Goal: Task Accomplishment & Management: Use online tool/utility

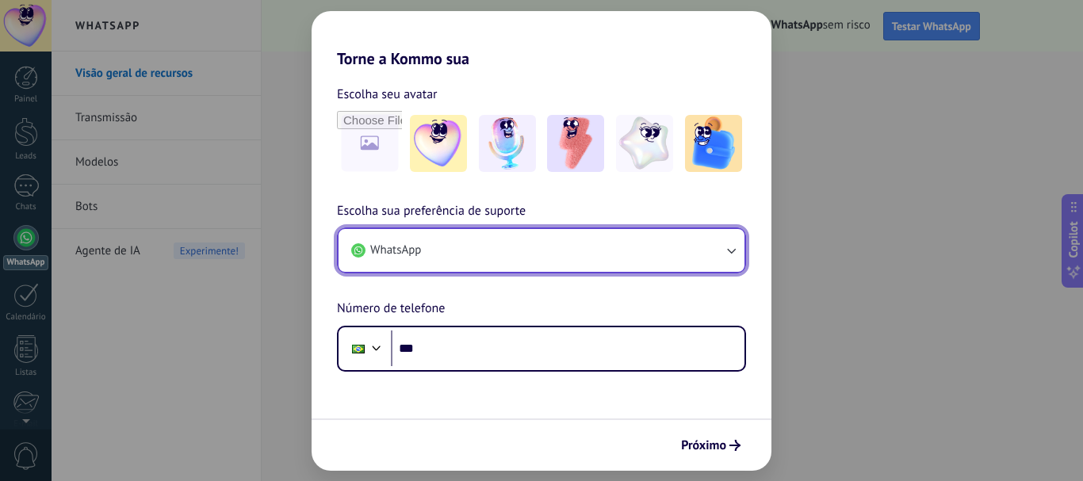
click at [729, 244] on icon "button" at bounding box center [731, 251] width 16 height 16
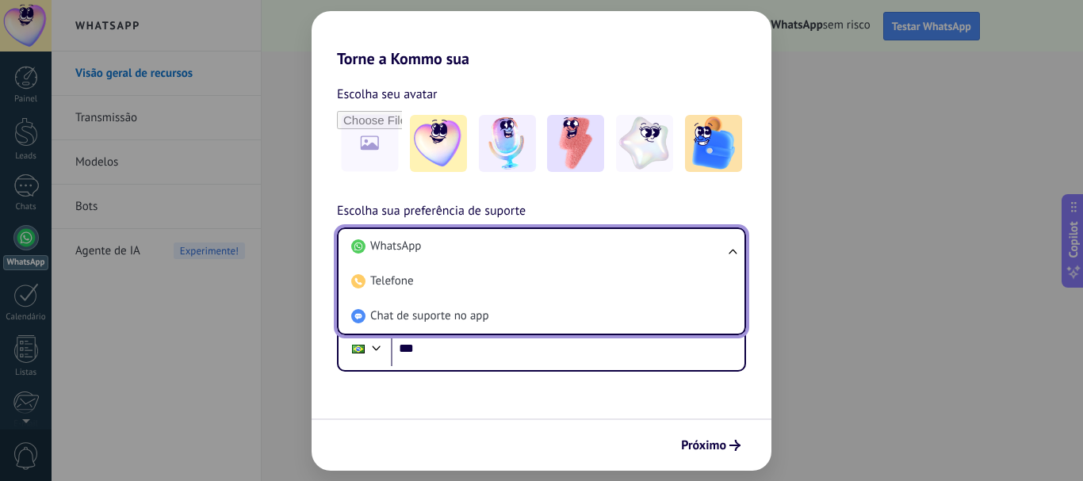
click at [729, 244] on ul "WhatsApp Telefone Chat de suporte no app" at bounding box center [541, 282] width 409 height 108
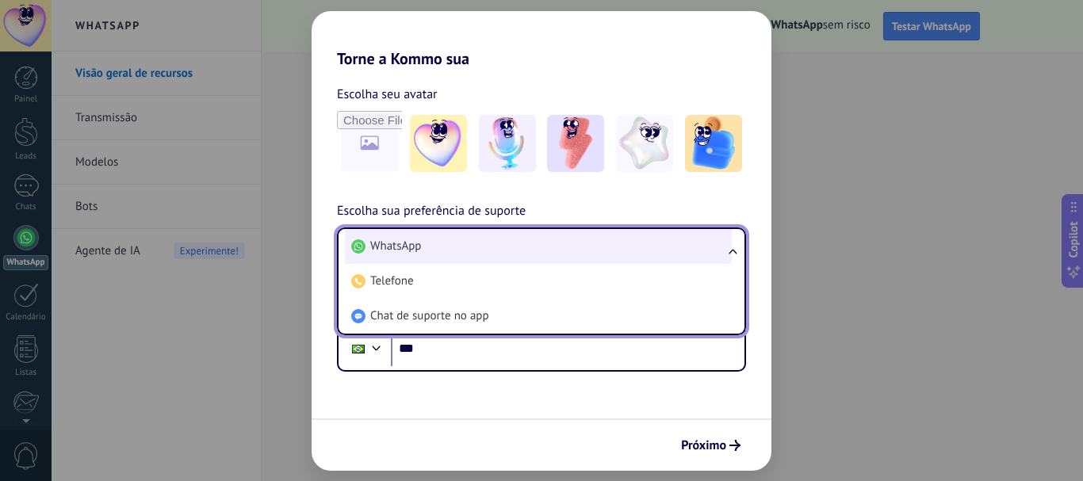
click at [409, 255] on span "WhatsApp" at bounding box center [395, 247] width 51 height 16
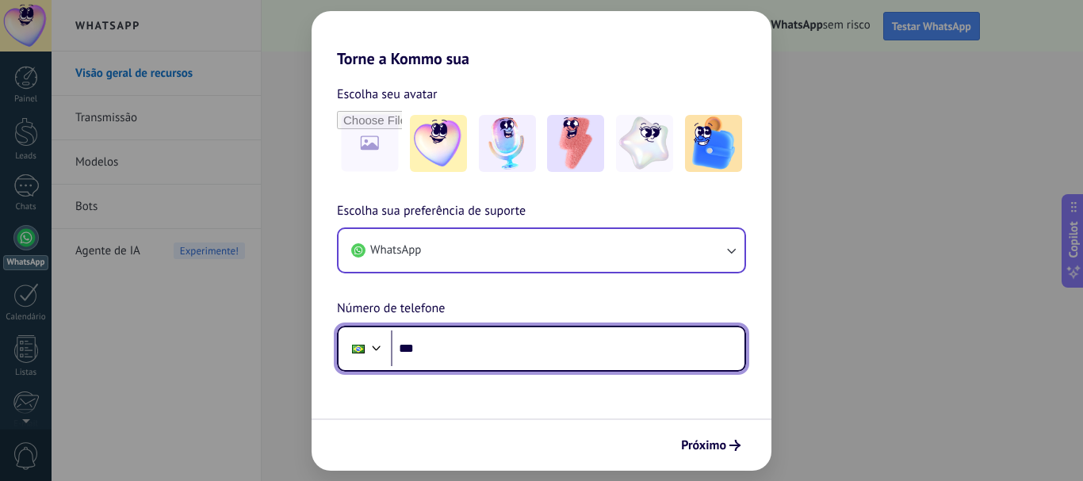
click at [457, 347] on input "***" at bounding box center [568, 349] width 354 height 36
type input "**********"
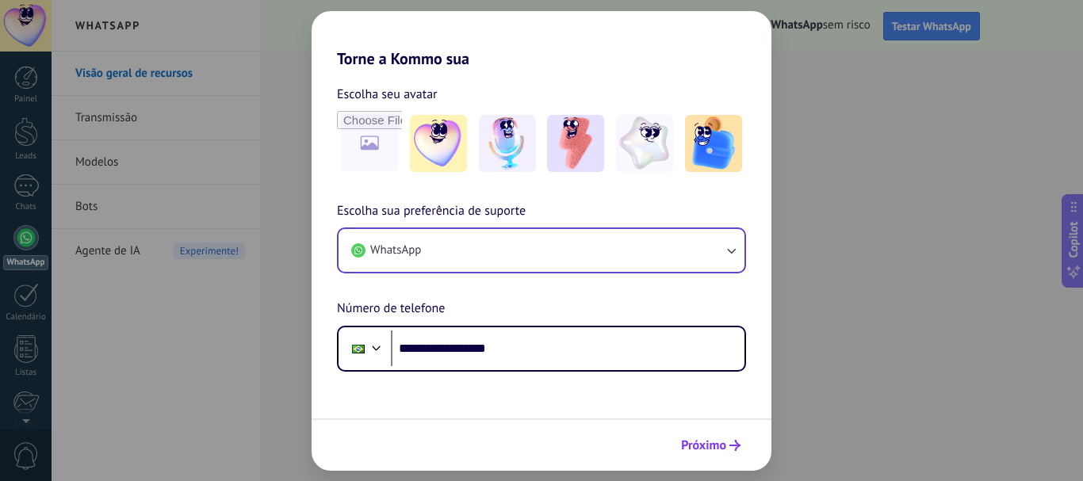
click at [718, 449] on span "Próximo" at bounding box center [703, 445] width 45 height 11
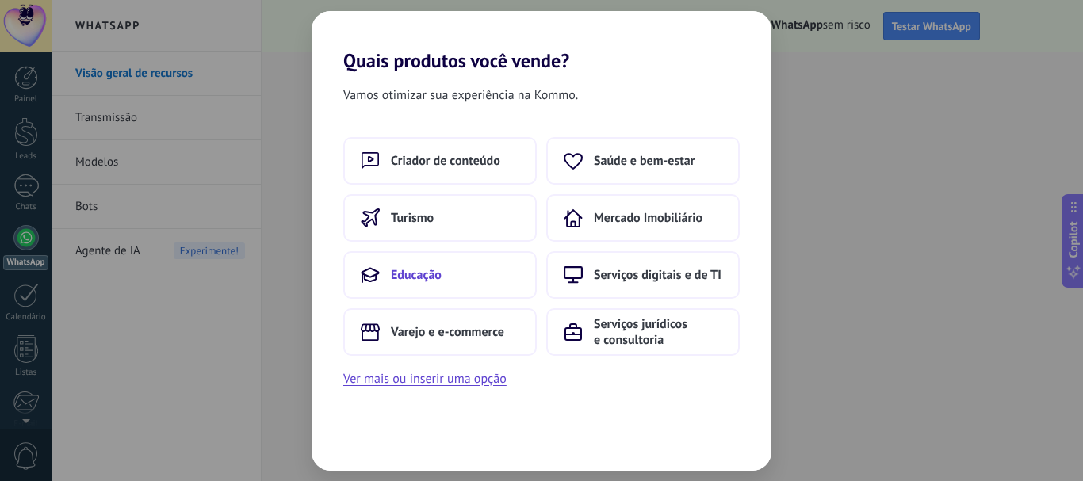
click at [398, 275] on span "Educação" at bounding box center [416, 275] width 51 height 16
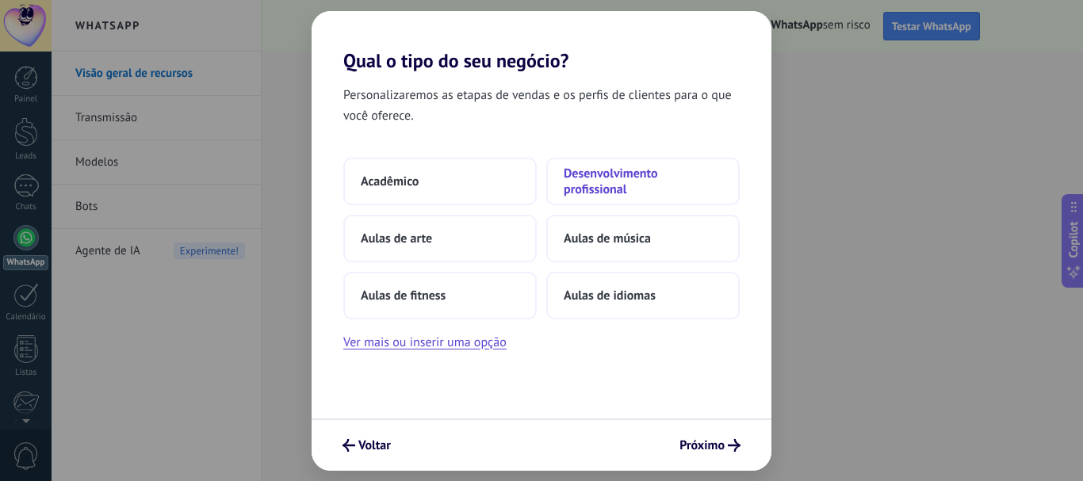
click at [603, 179] on span "Desenvolvimento profissional" at bounding box center [643, 182] width 159 height 32
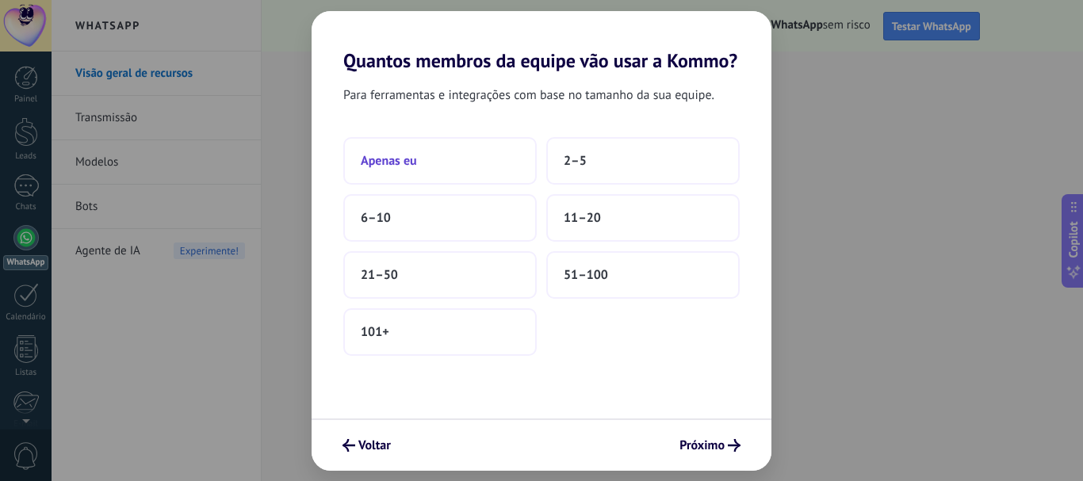
click at [408, 163] on span "Apenas eu" at bounding box center [389, 161] width 56 height 16
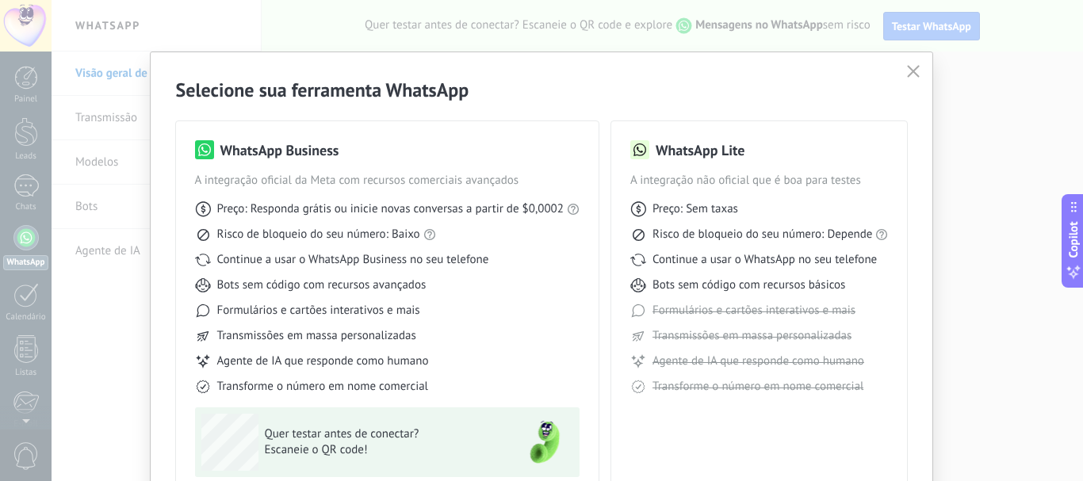
scroll to position [141, 0]
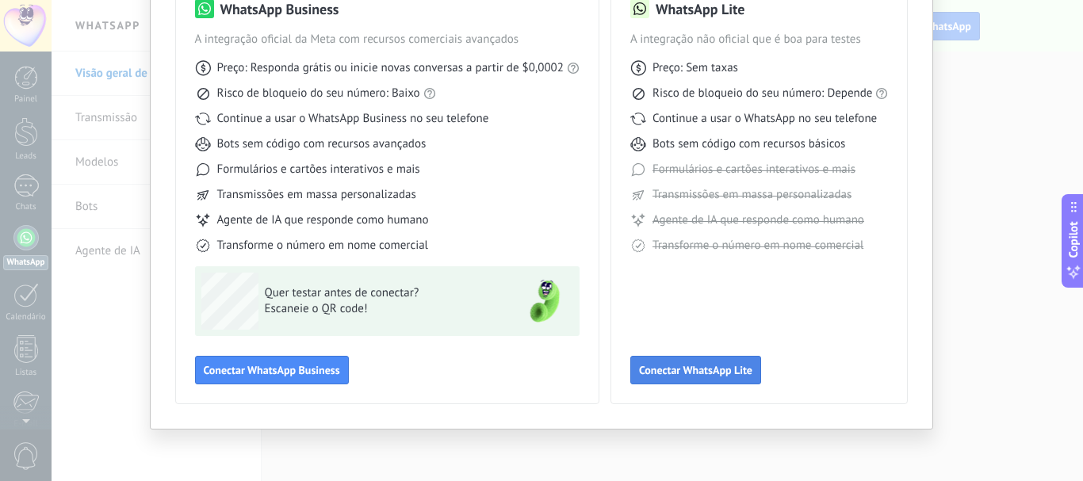
click at [718, 362] on button "Conectar WhatsApp Lite" at bounding box center [695, 370] width 131 height 29
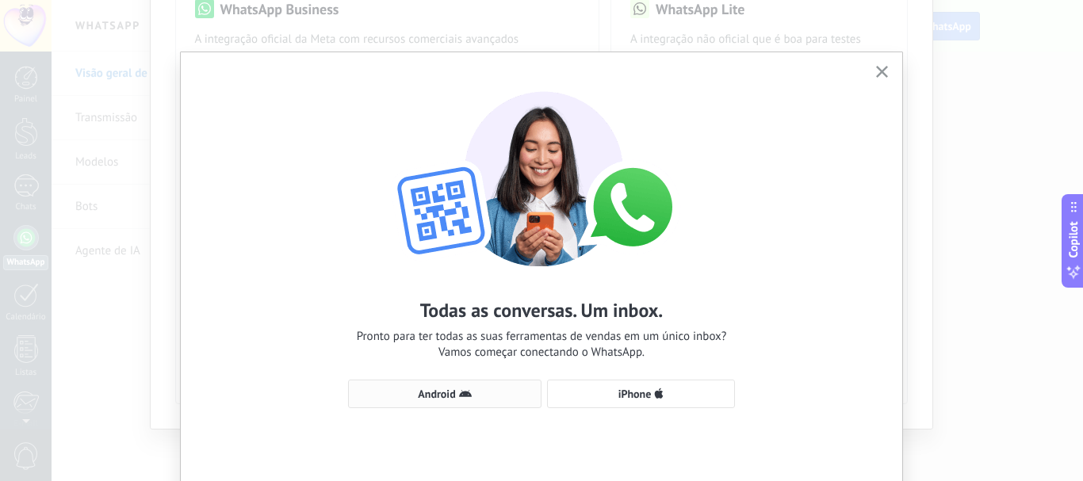
click at [454, 394] on span "Android" at bounding box center [445, 394] width 176 height 13
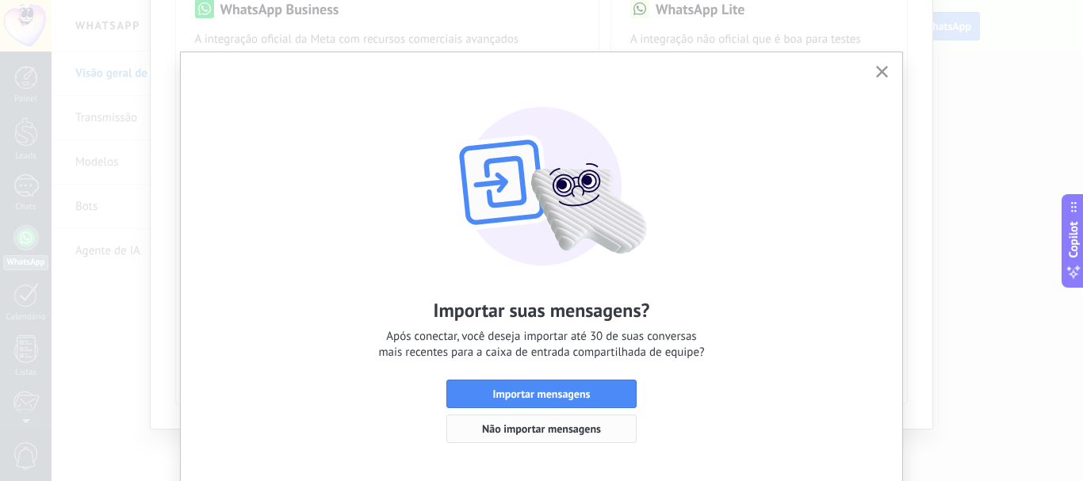
click at [549, 431] on span "Não importar mensagens" at bounding box center [541, 428] width 119 height 11
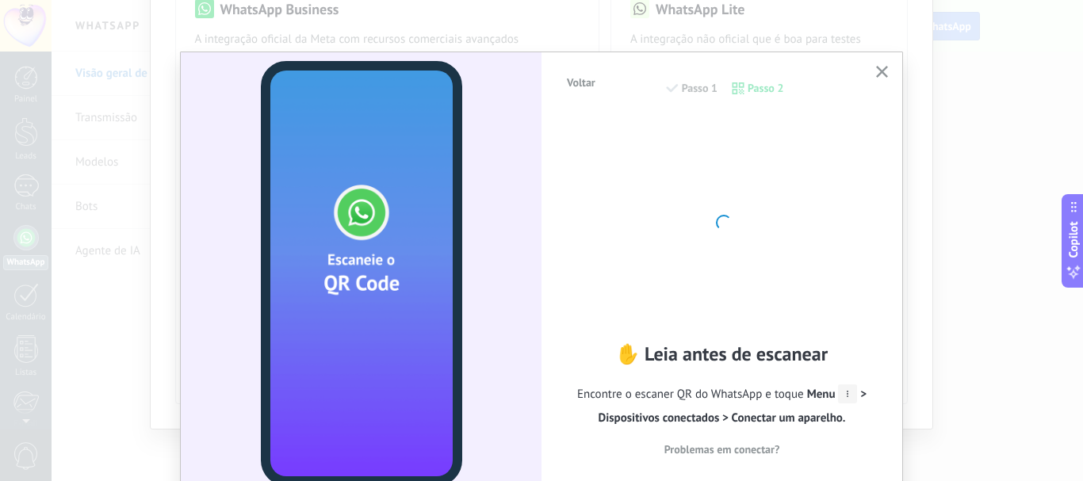
scroll to position [66, 0]
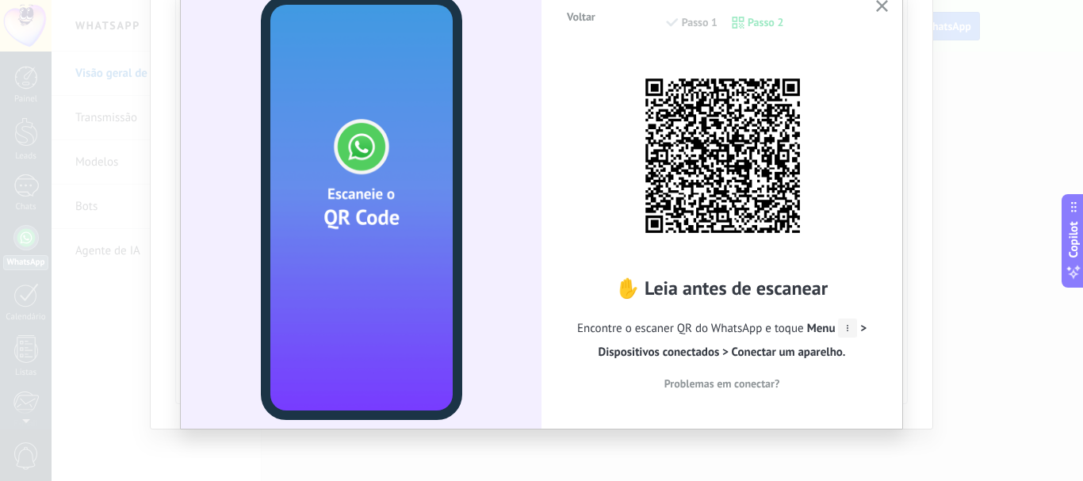
click at [880, 2] on icon "button" at bounding box center [882, 6] width 12 height 12
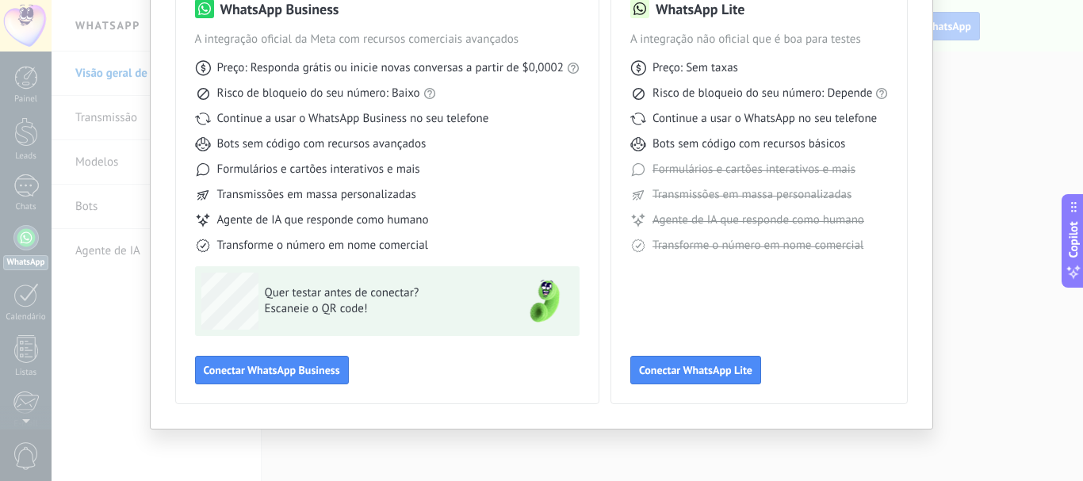
scroll to position [0, 0]
